Goal: Task Accomplishment & Management: Manage account settings

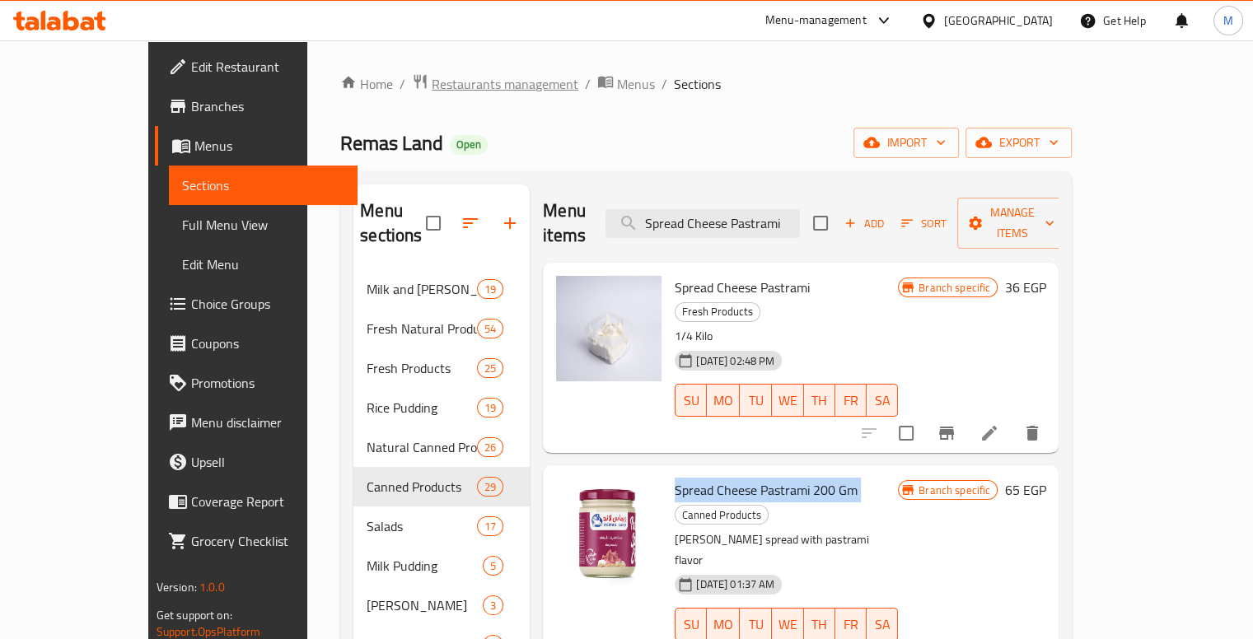
click at [432, 87] on span "Restaurants management" at bounding box center [505, 84] width 147 height 20
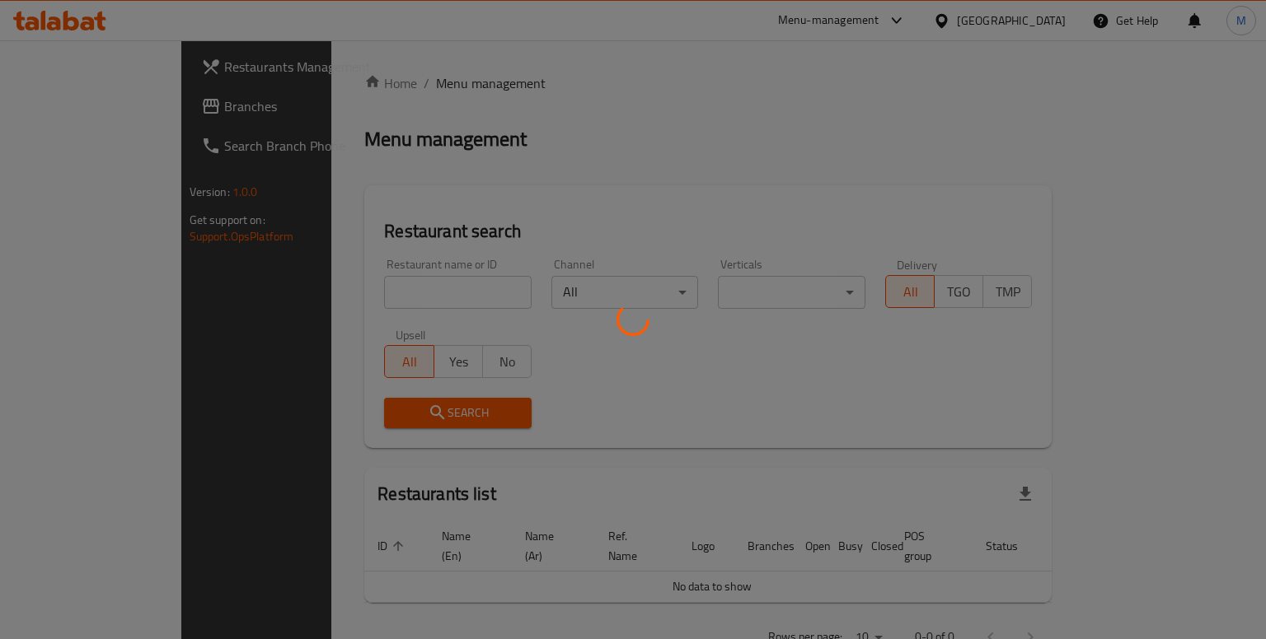
click at [307, 269] on div at bounding box center [633, 319] width 1266 height 639
click at [447, 159] on div at bounding box center [633, 319] width 1266 height 639
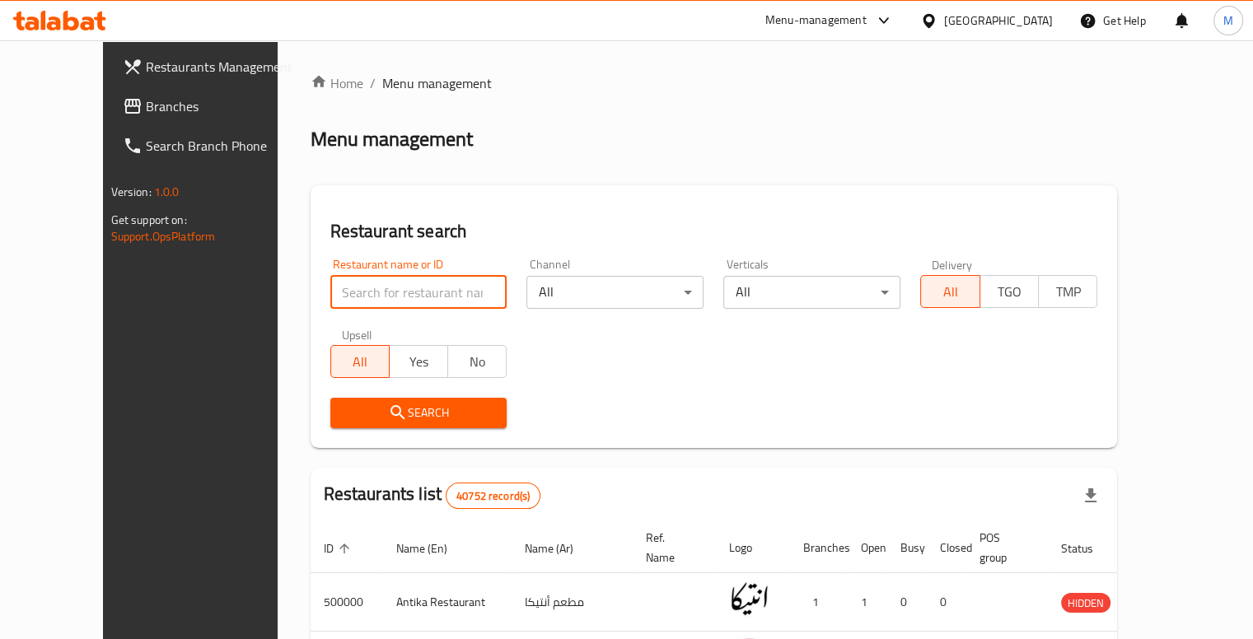
click at [330, 276] on input "search" at bounding box center [418, 292] width 177 height 33
paste input "701599"
type input "701599"
click button "Search" at bounding box center [418, 413] width 177 height 30
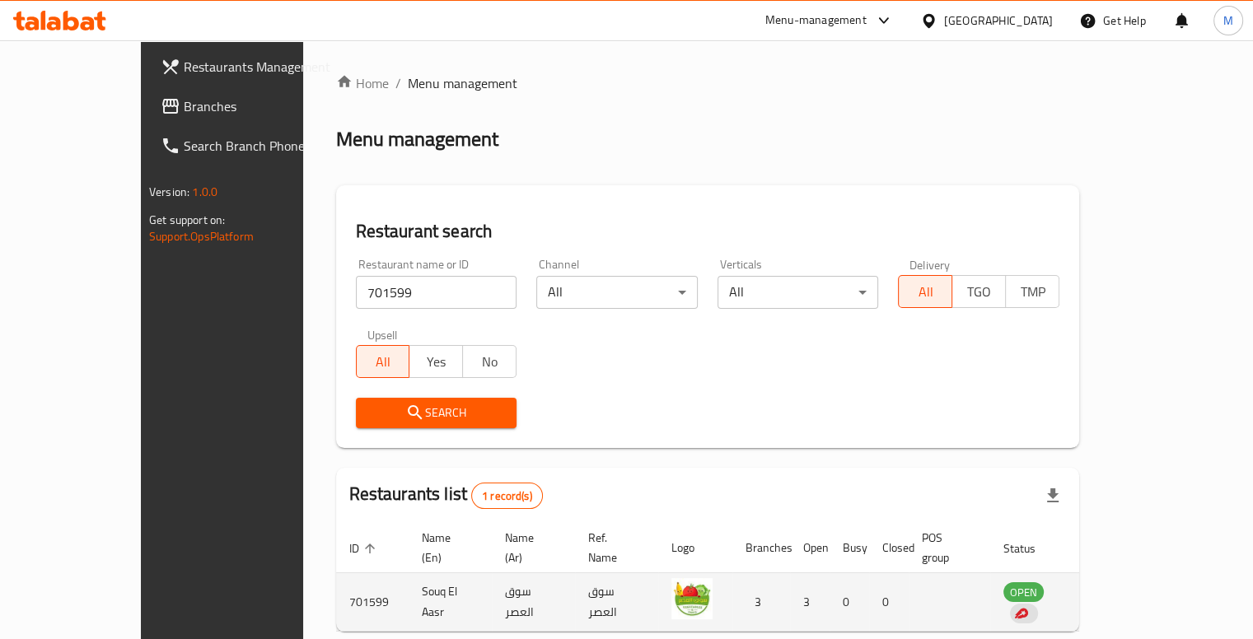
click at [492, 573] on td "سوق العصر" at bounding box center [533, 602] width 83 height 59
copy td "سوق العصر"
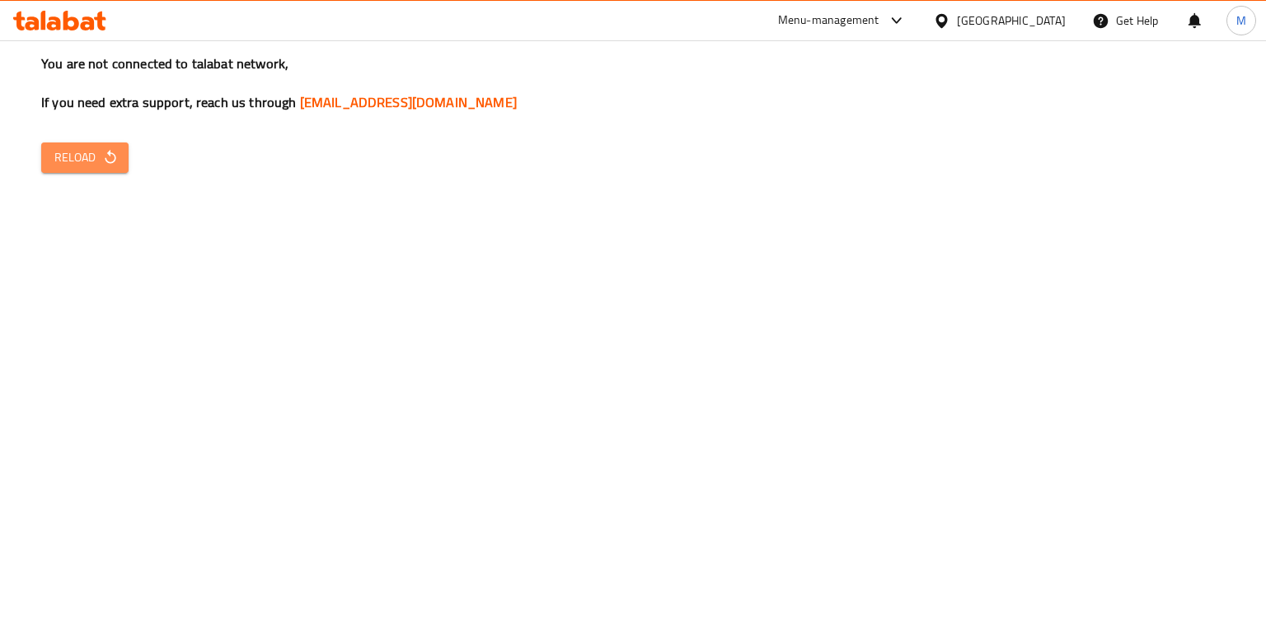
click at [102, 149] on icon "button" at bounding box center [110, 157] width 16 height 16
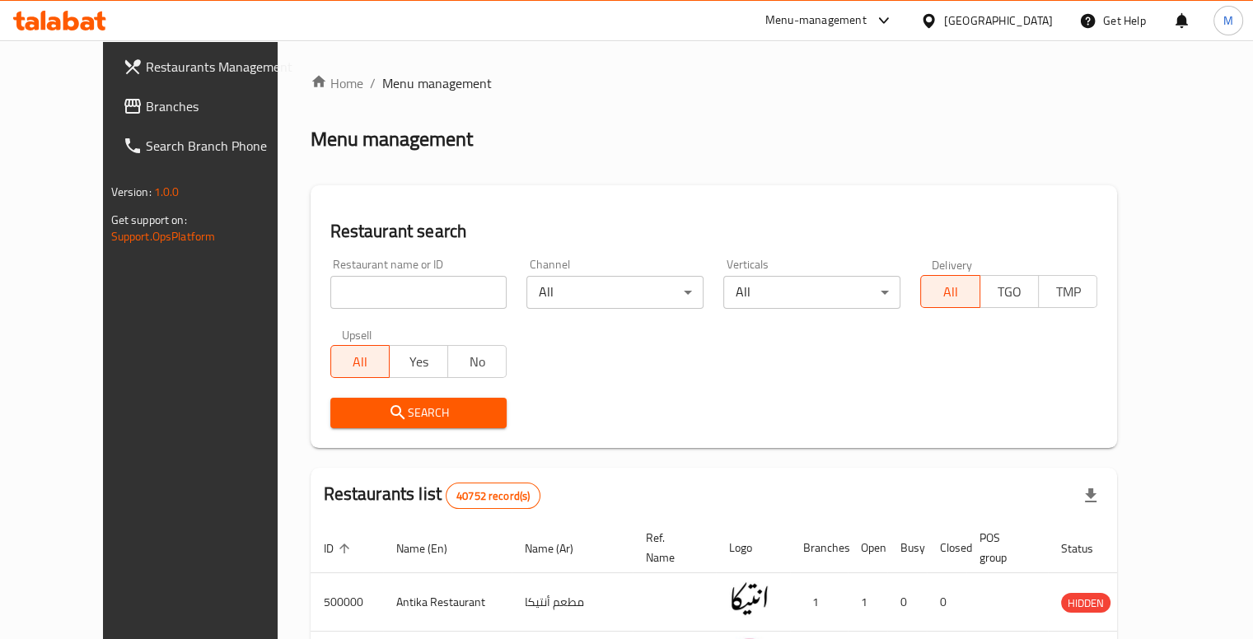
click at [368, 276] on input "search" at bounding box center [418, 292] width 177 height 33
type input "remas land"
click at [397, 403] on span "Search" at bounding box center [419, 413] width 151 height 21
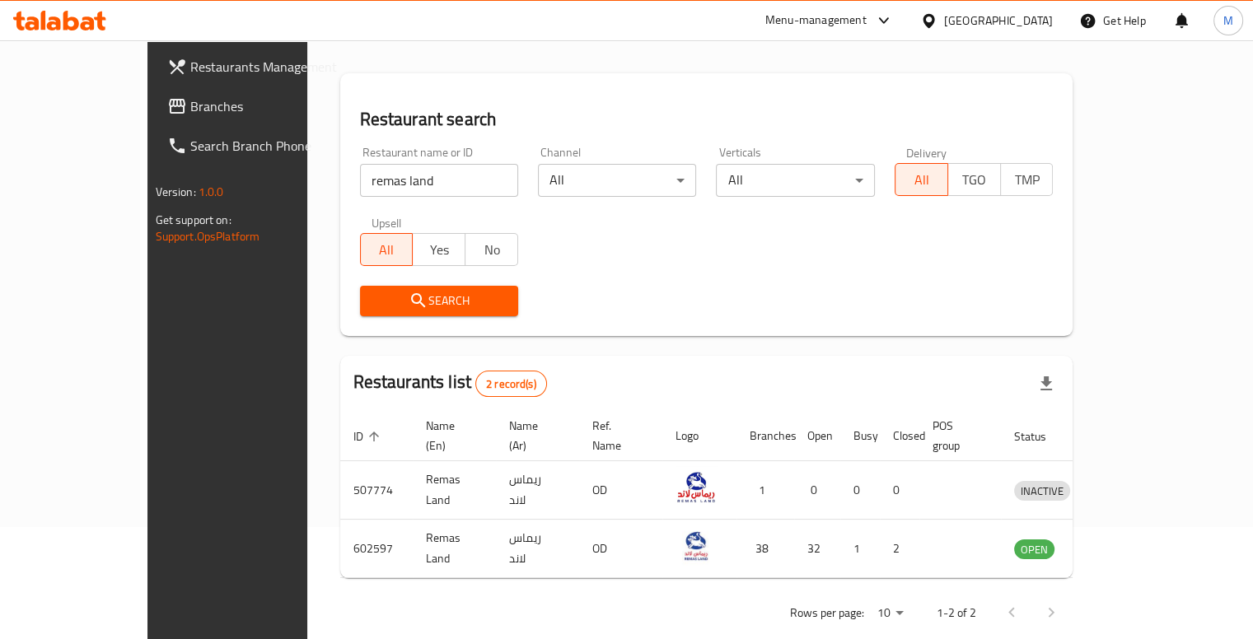
scroll to position [80, 0]
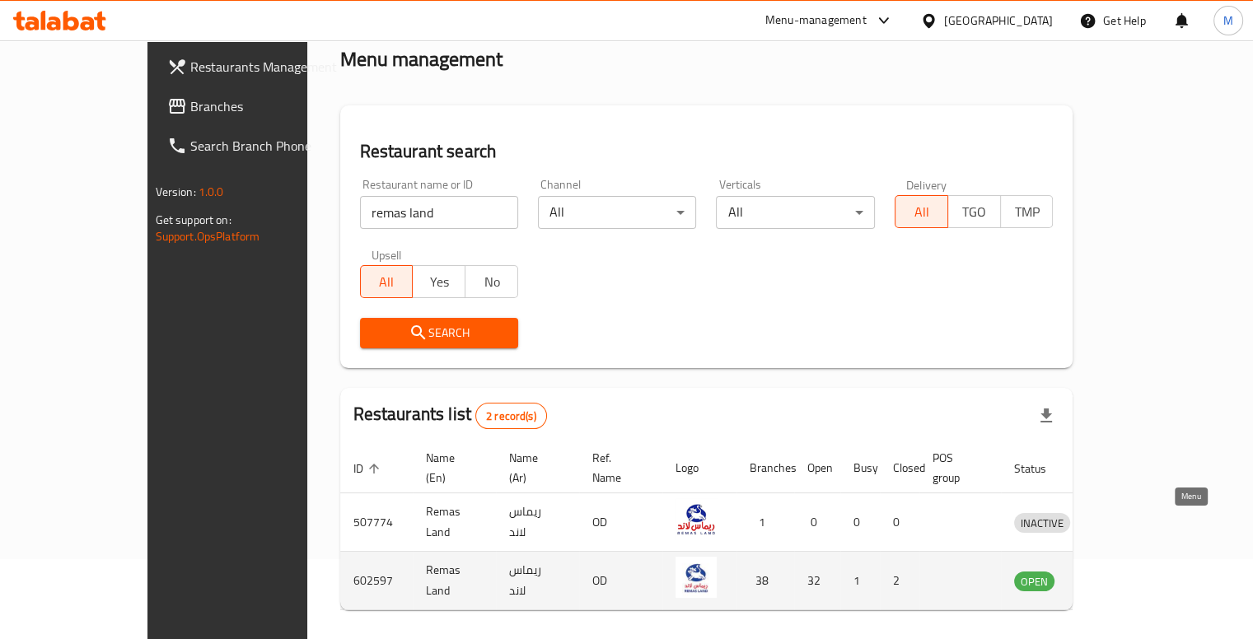
click at [1123, 571] on icon "enhanced table" at bounding box center [1113, 581] width 20 height 20
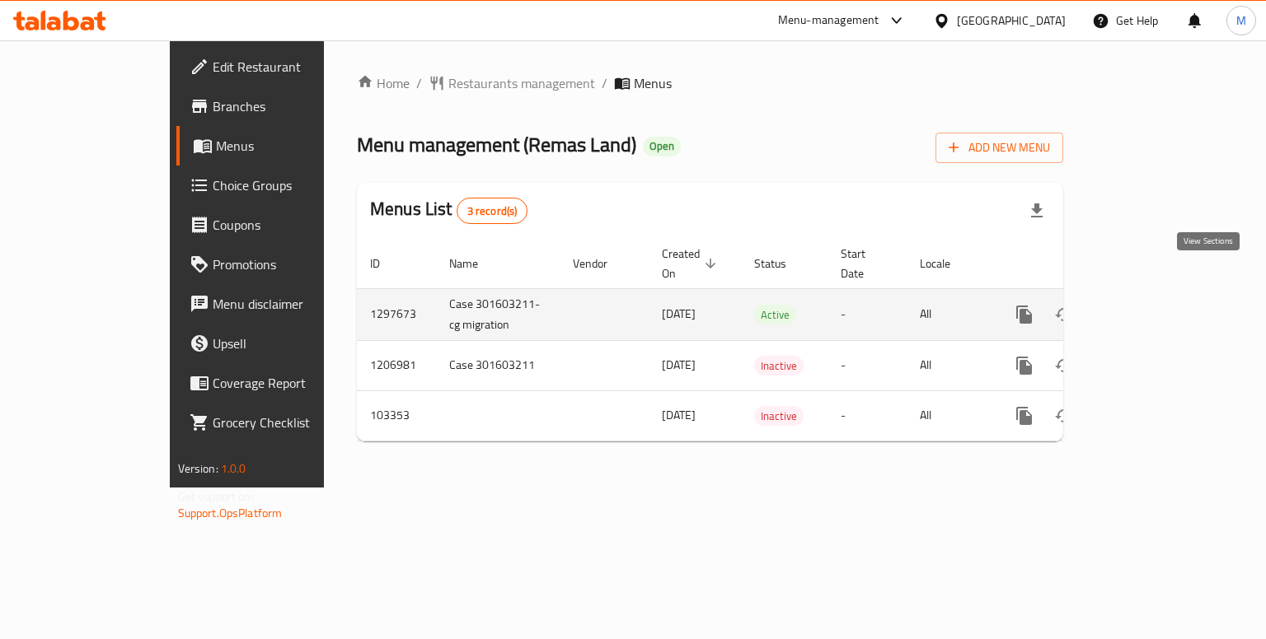
click at [1153, 305] on icon "enhanced table" at bounding box center [1143, 315] width 20 height 20
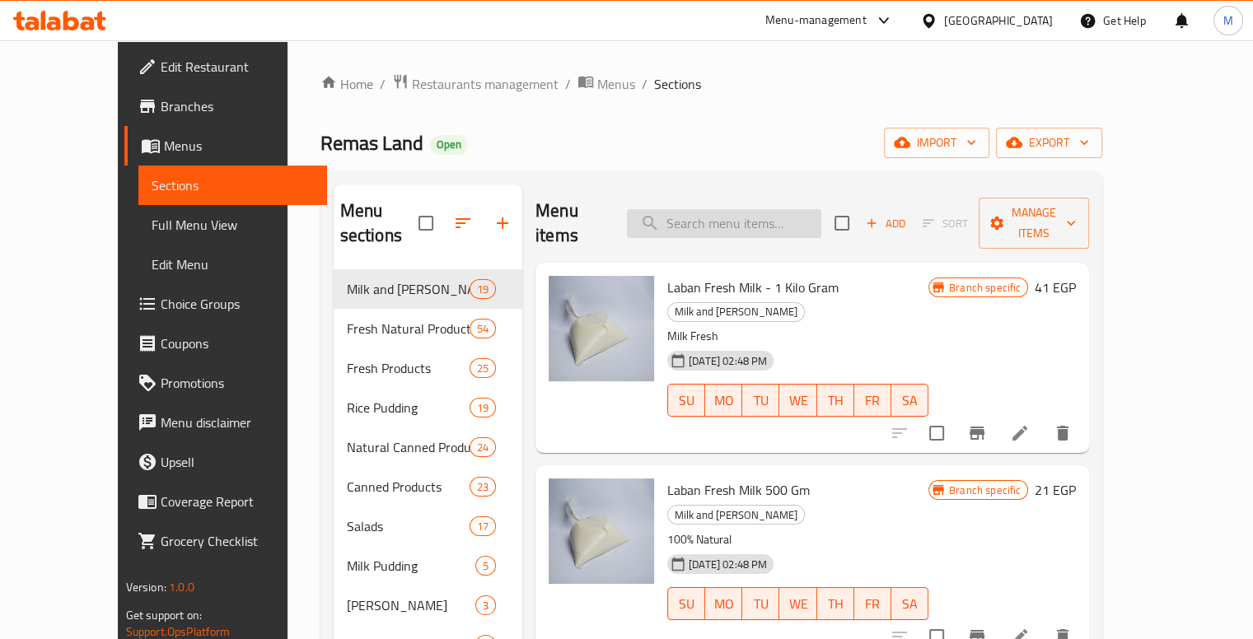
click at [765, 209] on input "search" at bounding box center [724, 223] width 194 height 29
paste input "spread cheese pastrami 200 Gm"
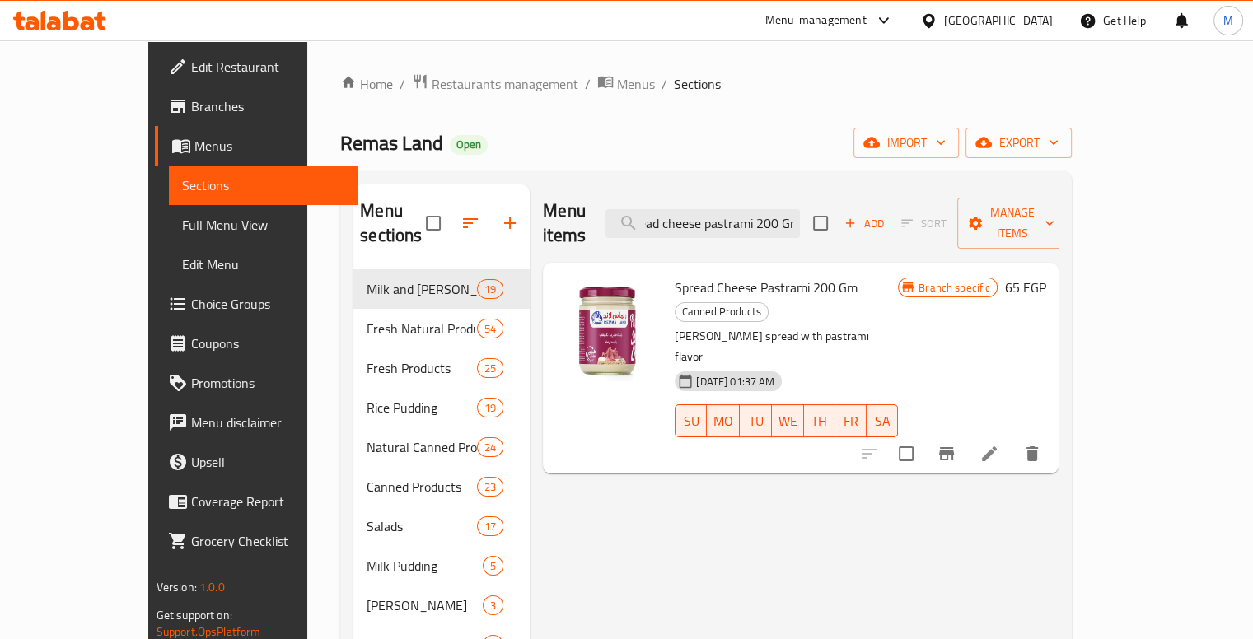
click at [777, 209] on input "spread cheese pastrami 200 Gm" at bounding box center [703, 223] width 194 height 29
drag, startPoint x: 780, startPoint y: 202, endPoint x: 820, endPoint y: 204, distance: 39.6
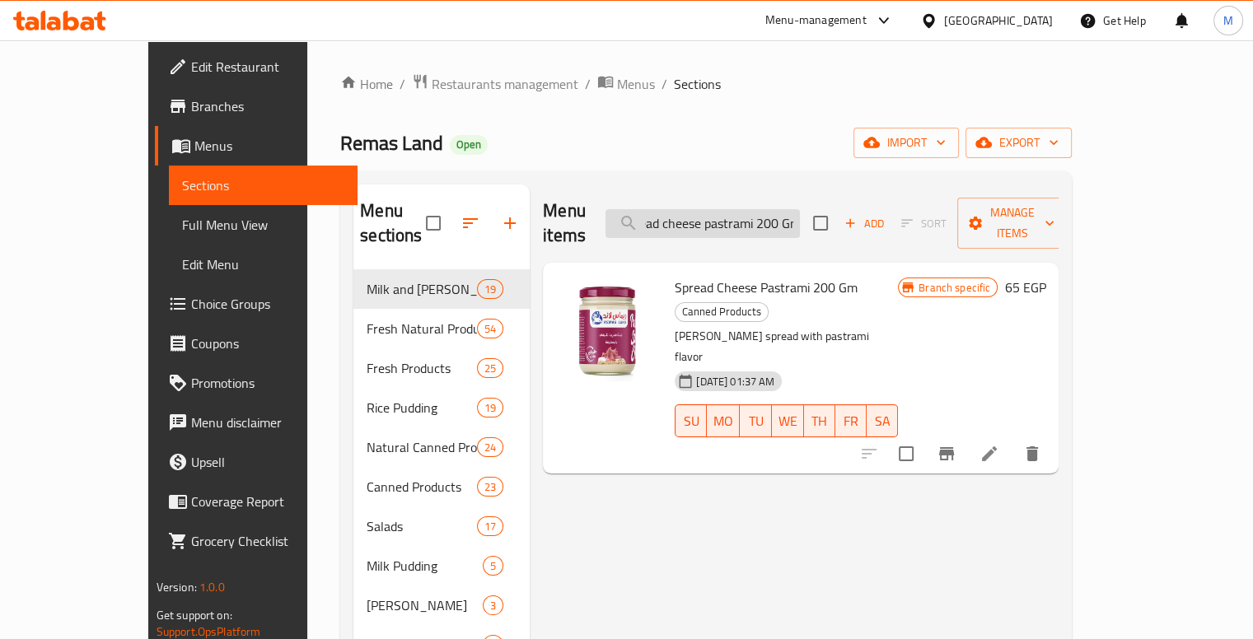
click at [800, 209] on input "spread cheese pastrami 200 Gm" at bounding box center [703, 223] width 194 height 29
drag, startPoint x: 801, startPoint y: 199, endPoint x: 833, endPoint y: 201, distance: 32.2
click at [800, 209] on input "spread cheese pastrami 200 Gm" at bounding box center [703, 223] width 194 height 29
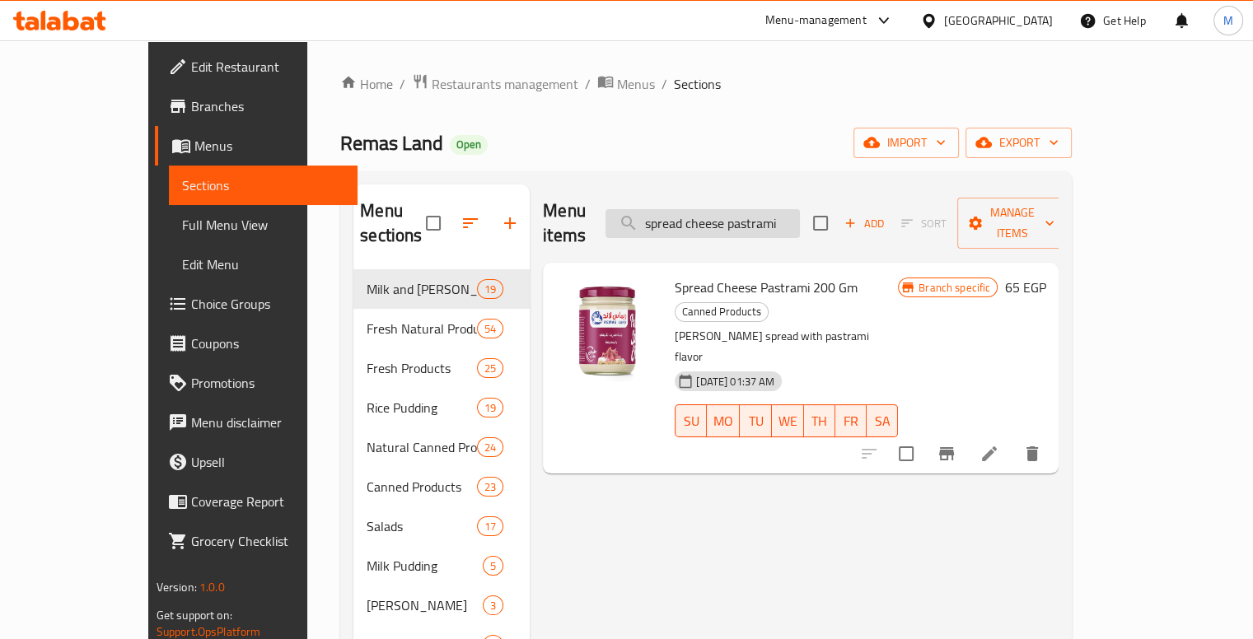
scroll to position [0, 0]
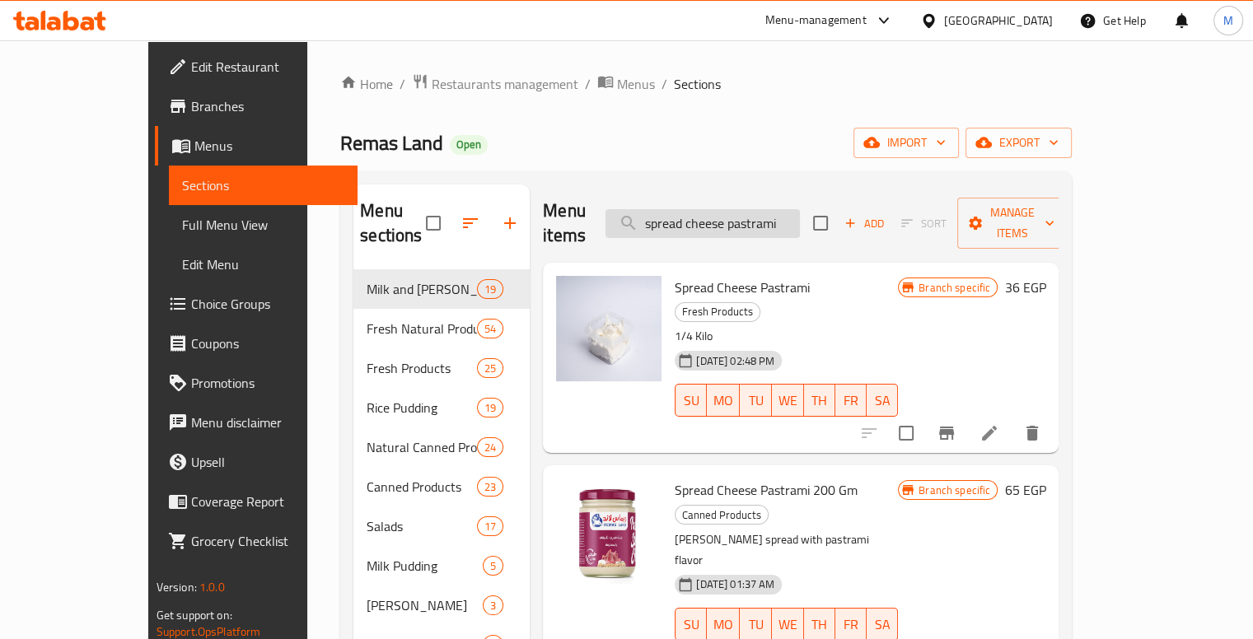
click at [714, 209] on input "spread cheese pastrami" at bounding box center [703, 223] width 194 height 29
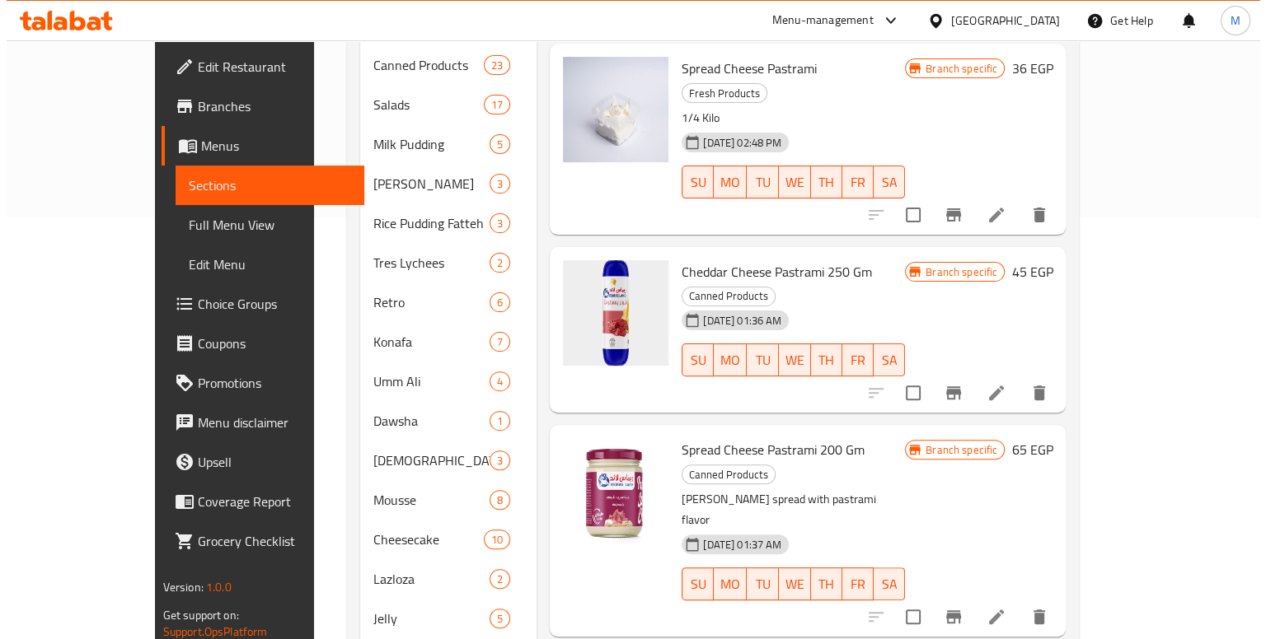
scroll to position [419, 0]
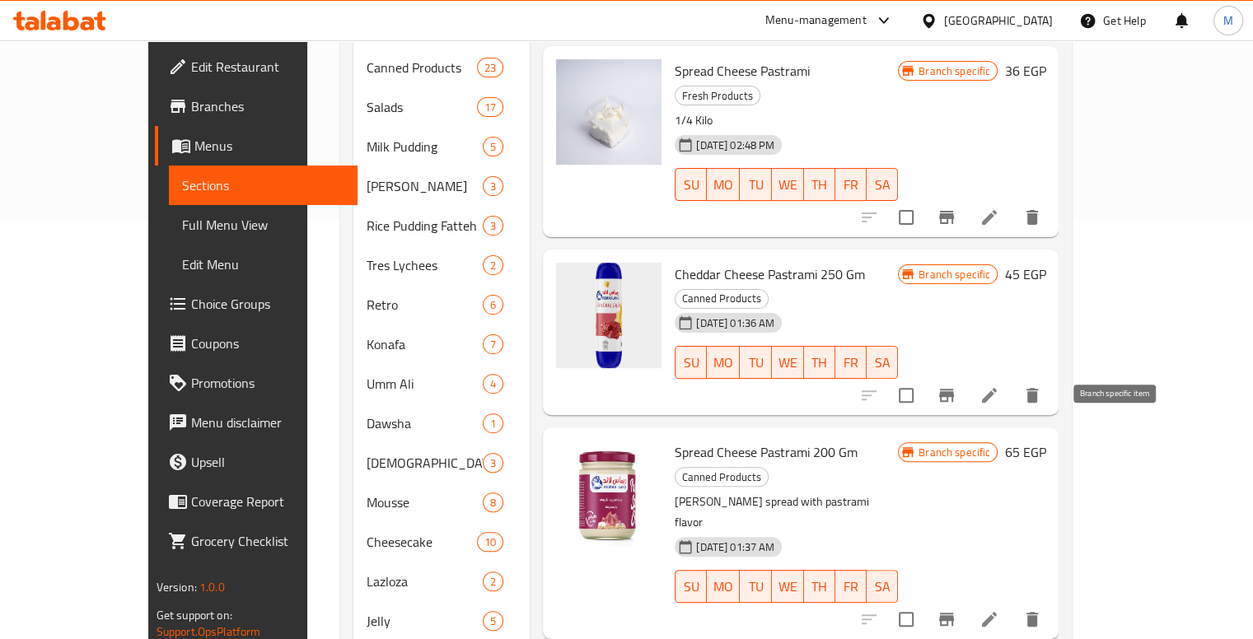
type input "cheese pastrami"
click at [954, 613] on icon "Branch-specific-item" at bounding box center [946, 619] width 15 height 13
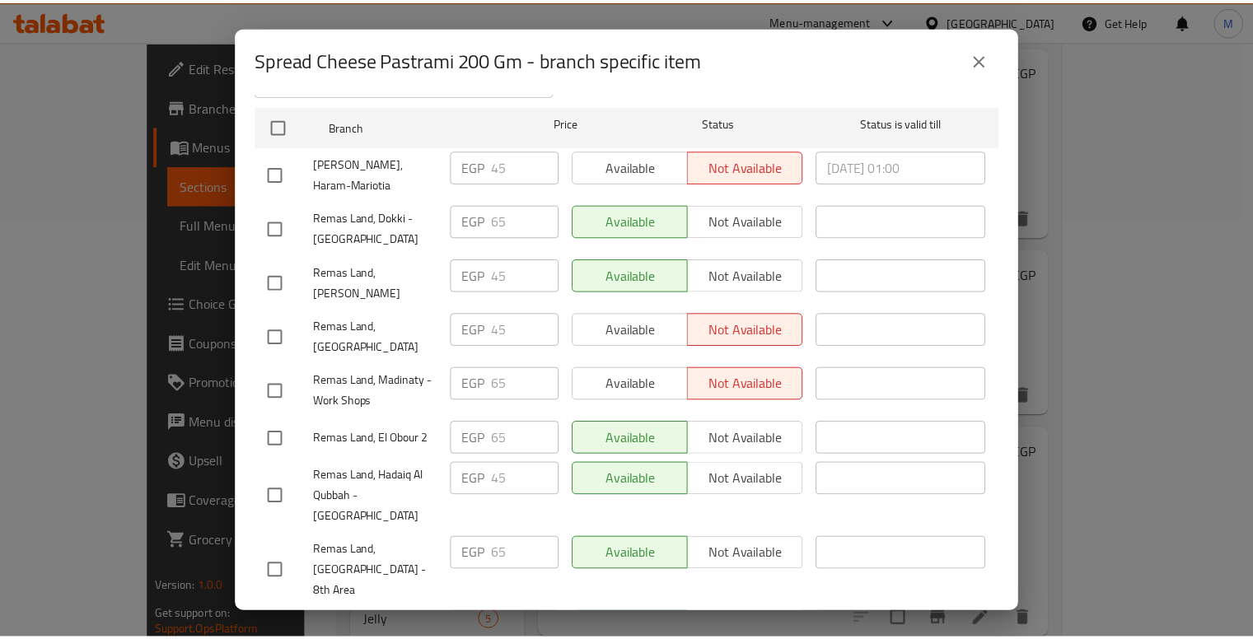
scroll to position [0, 0]
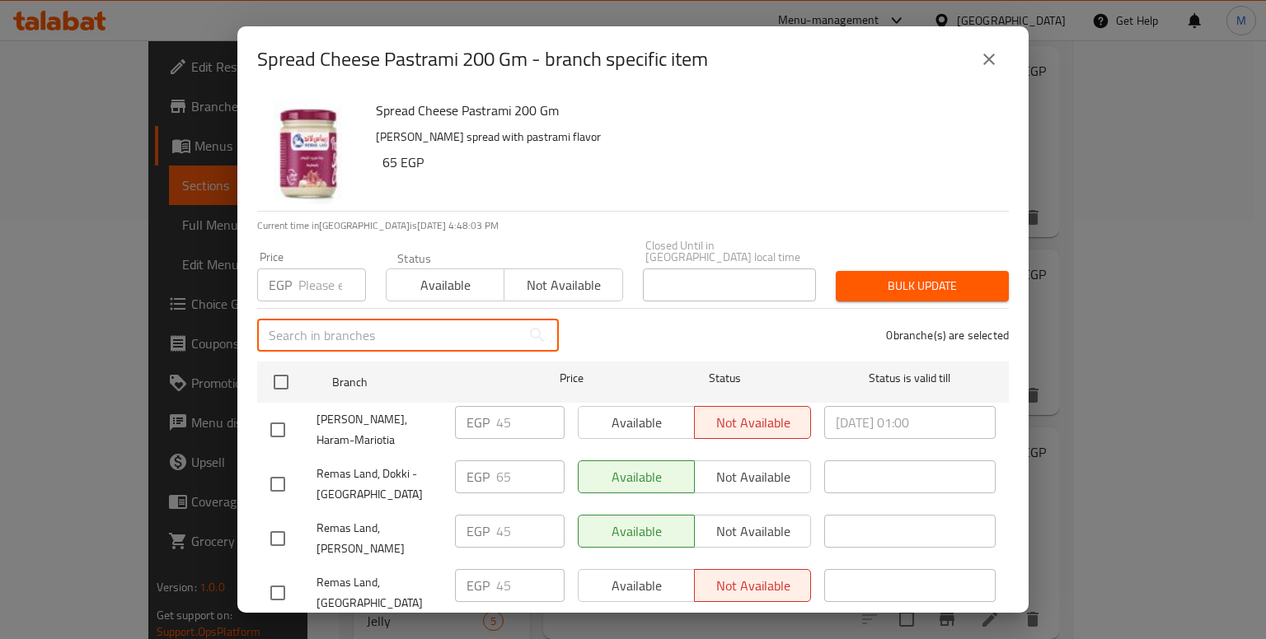
click at [348, 319] on input "text" at bounding box center [389, 335] width 264 height 33
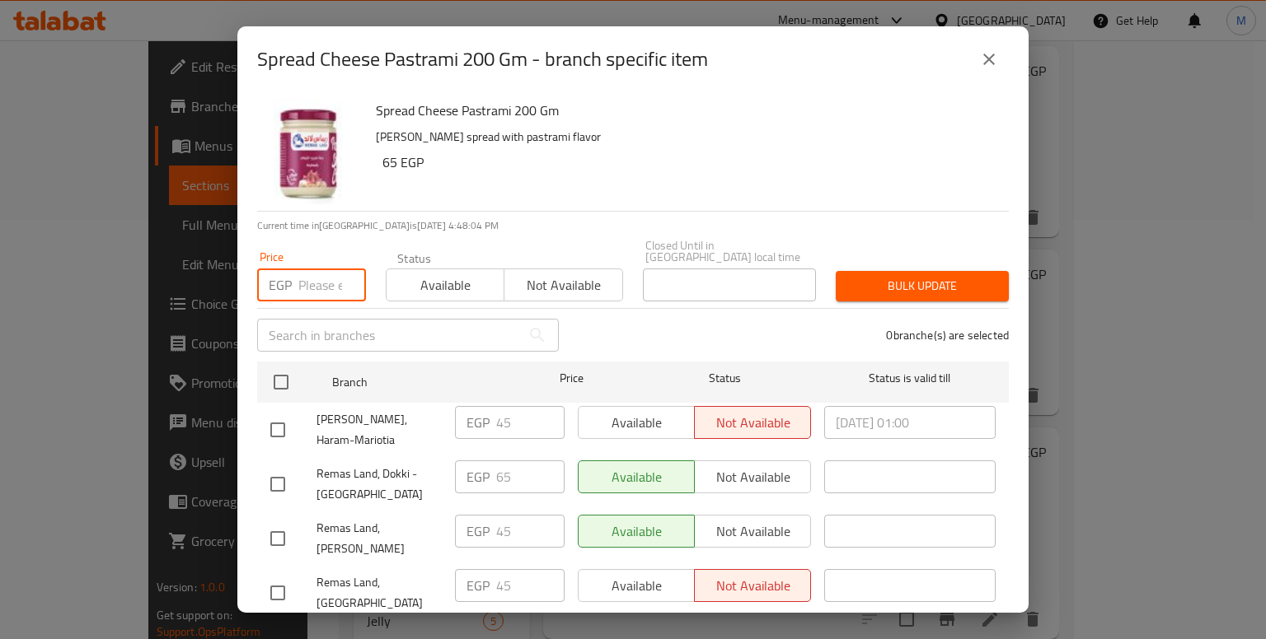
click at [300, 269] on input "number" at bounding box center [332, 285] width 68 height 33
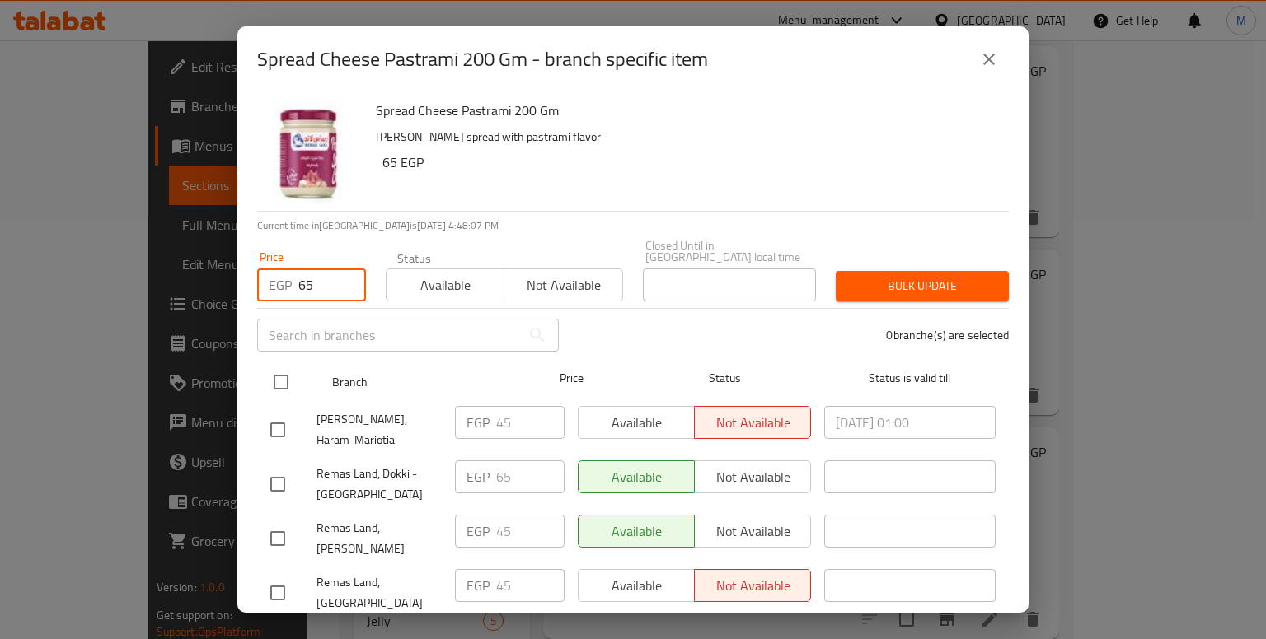
type input "65"
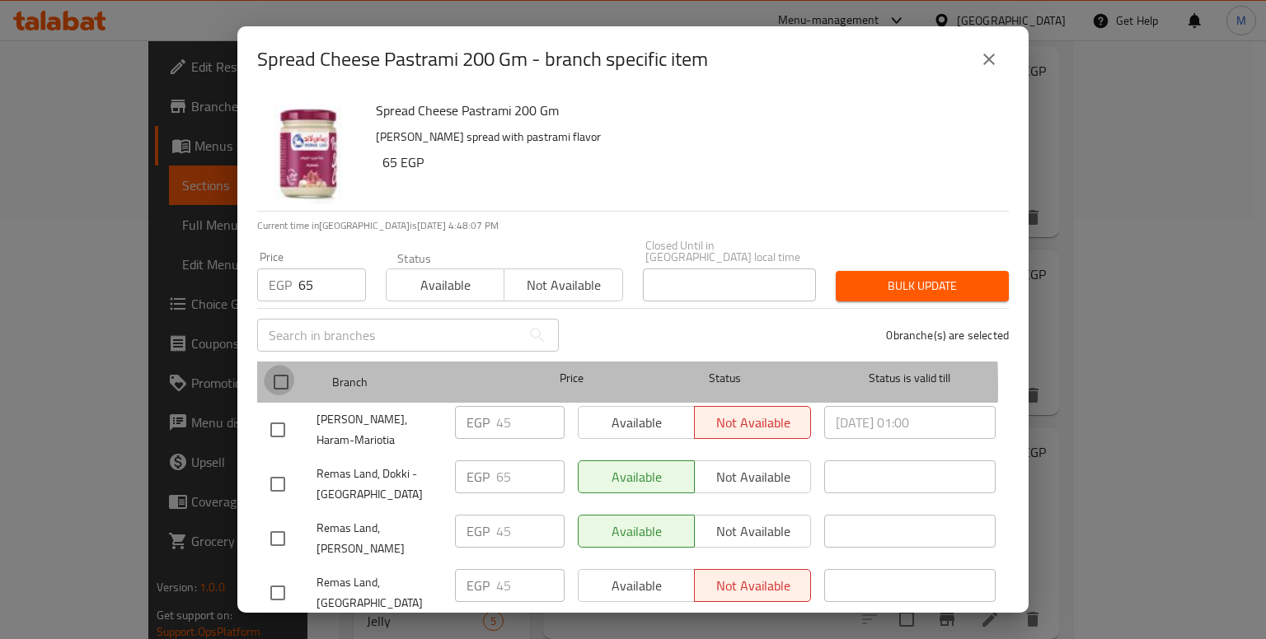
click at [278, 365] on input "checkbox" at bounding box center [281, 382] width 35 height 35
checkbox input "true"
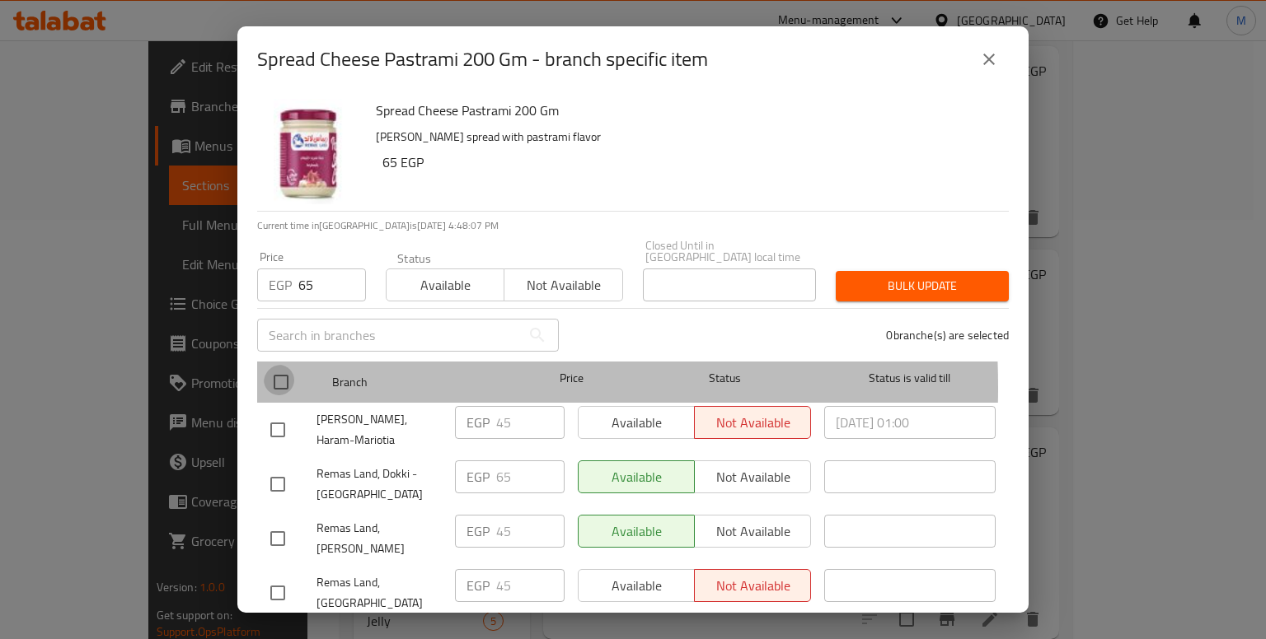
checkbox input "true"
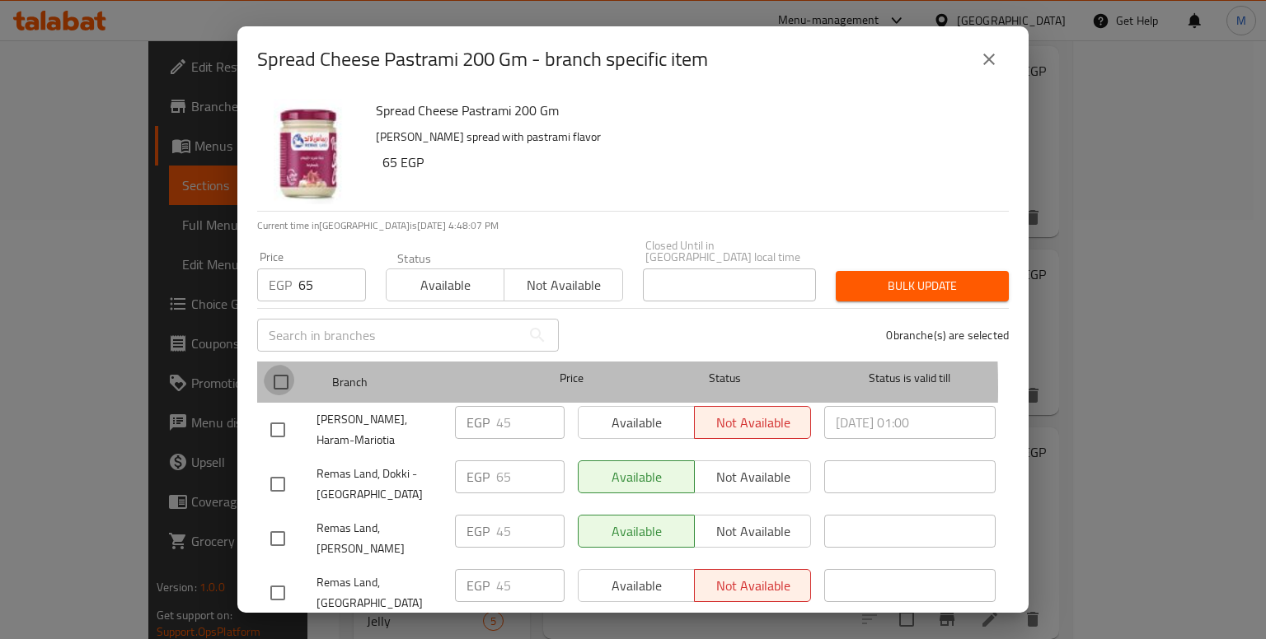
checkbox input "true"
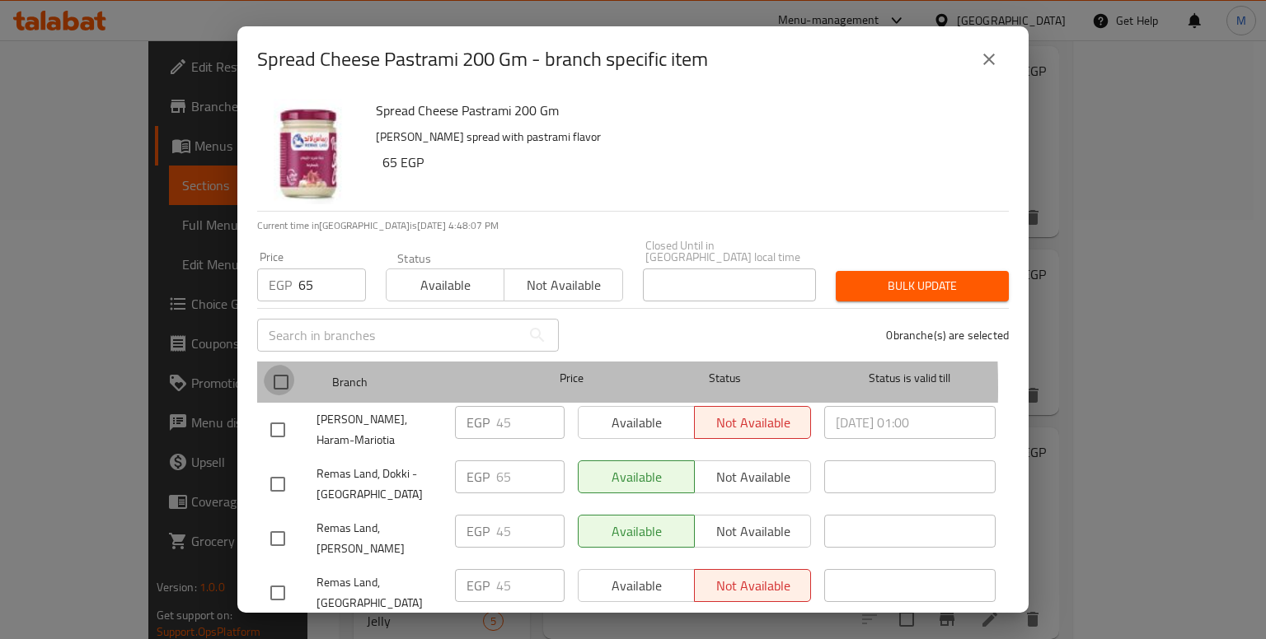
checkbox input "true"
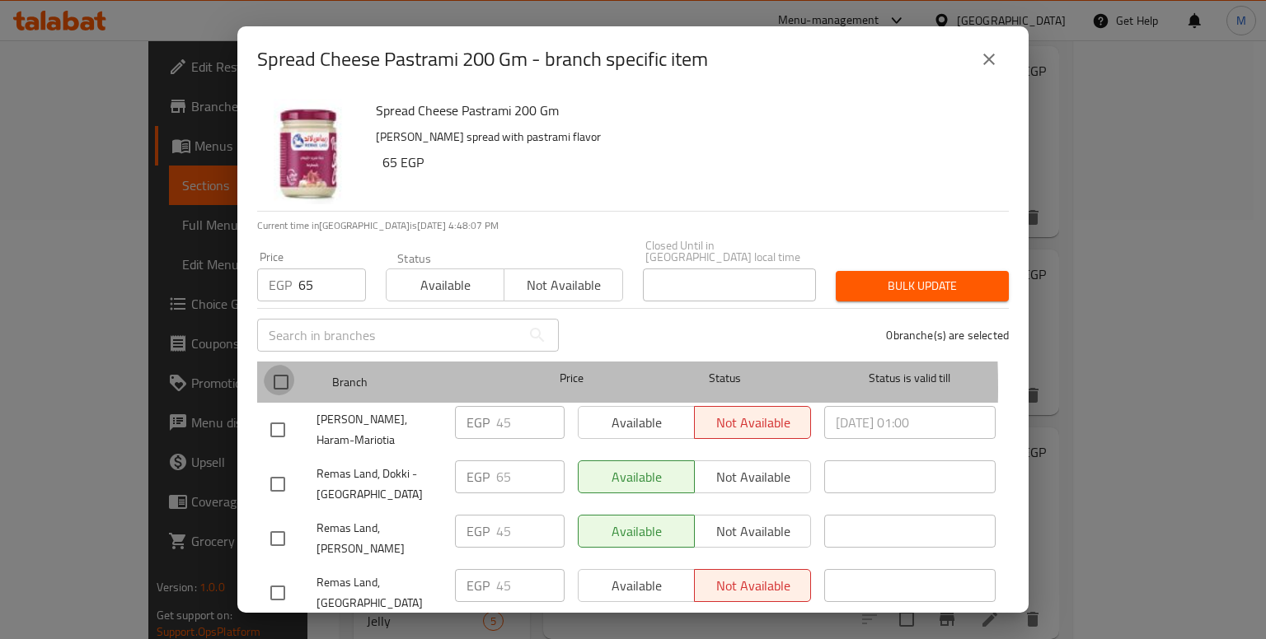
checkbox input "true"
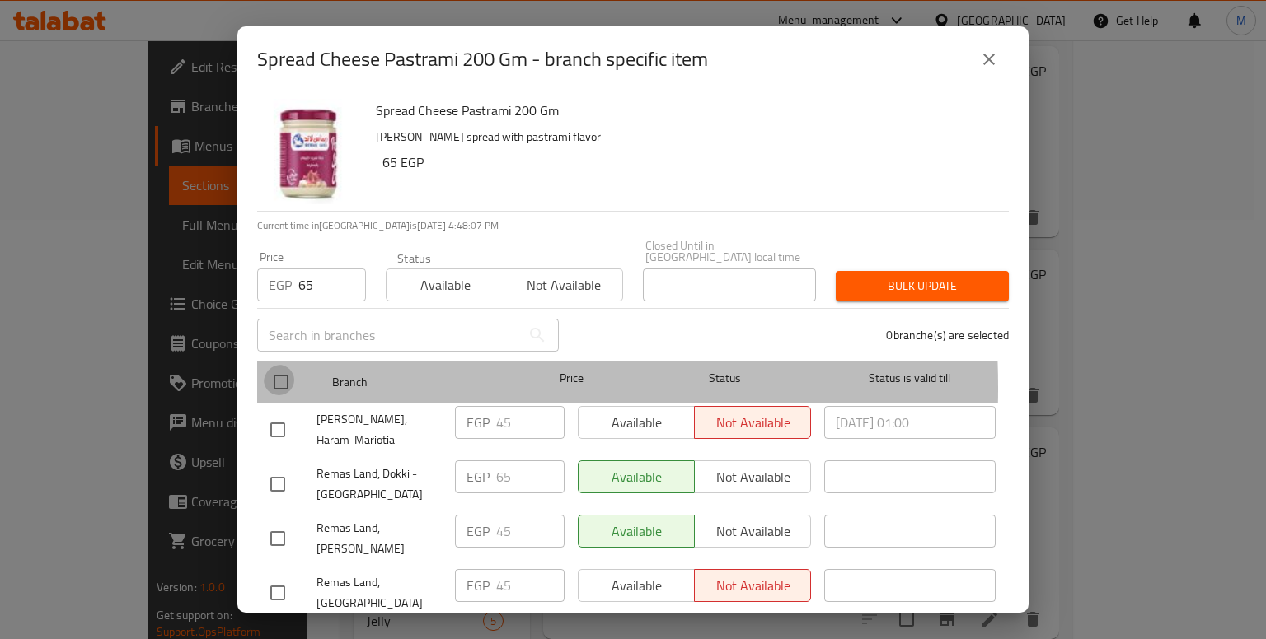
checkbox input "true"
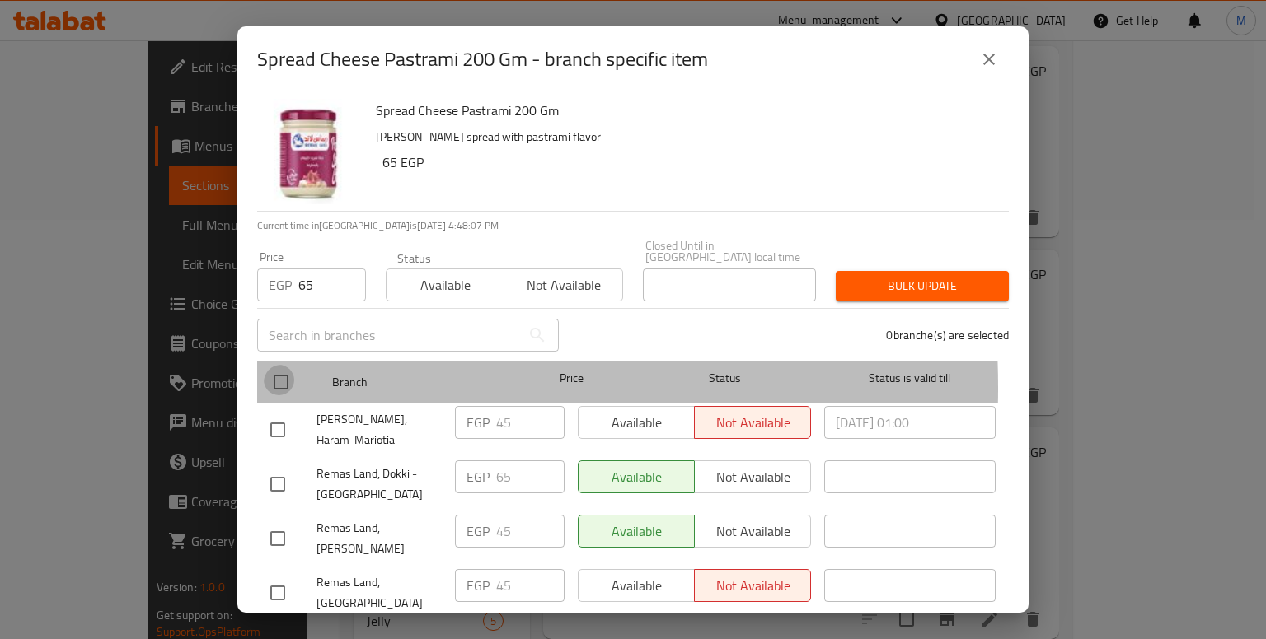
checkbox input "true"
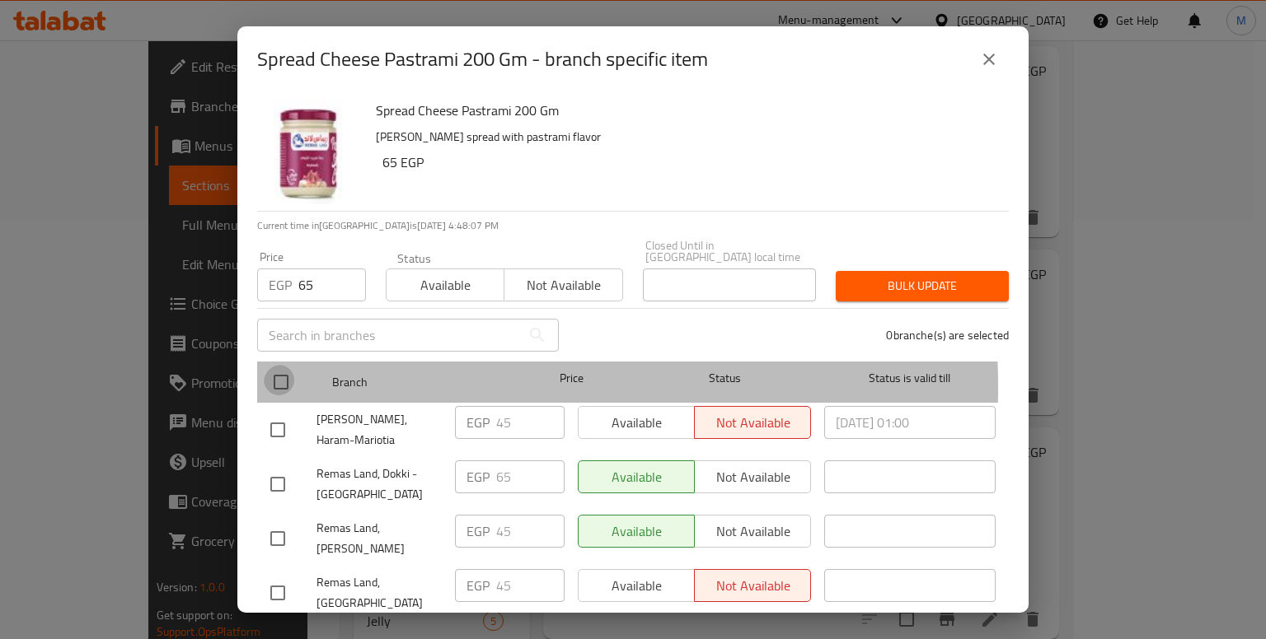
checkbox input "true"
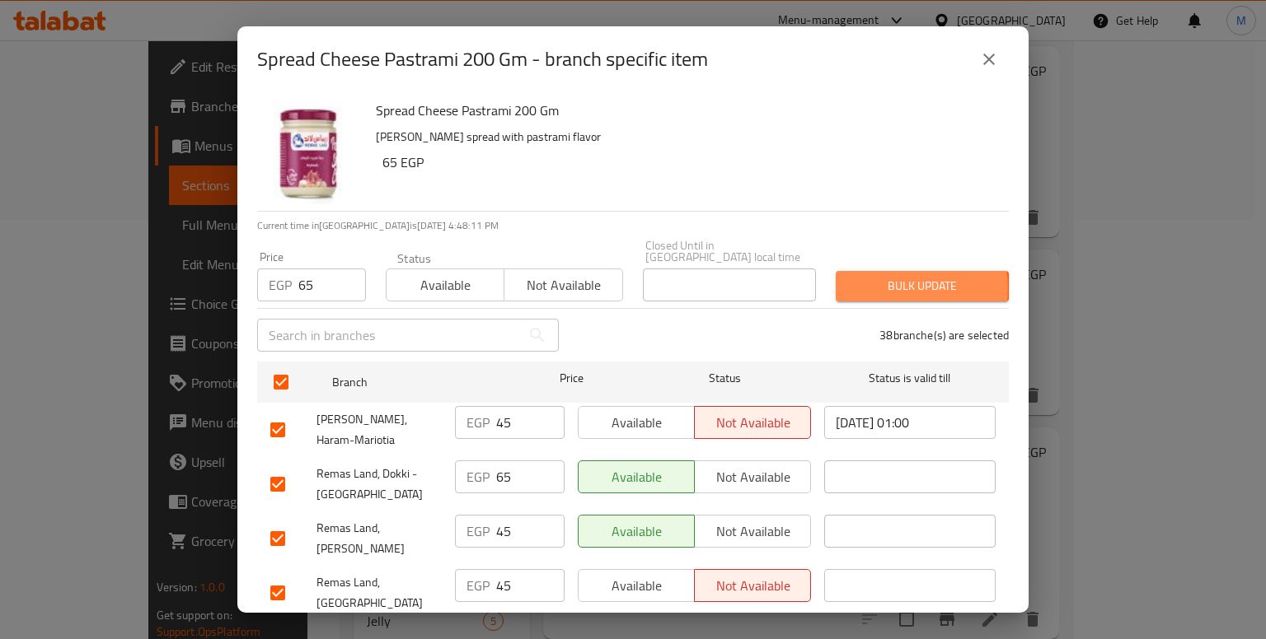
click at [879, 276] on span "Bulk update" at bounding box center [922, 286] width 147 height 21
